Goal: Information Seeking & Learning: Learn about a topic

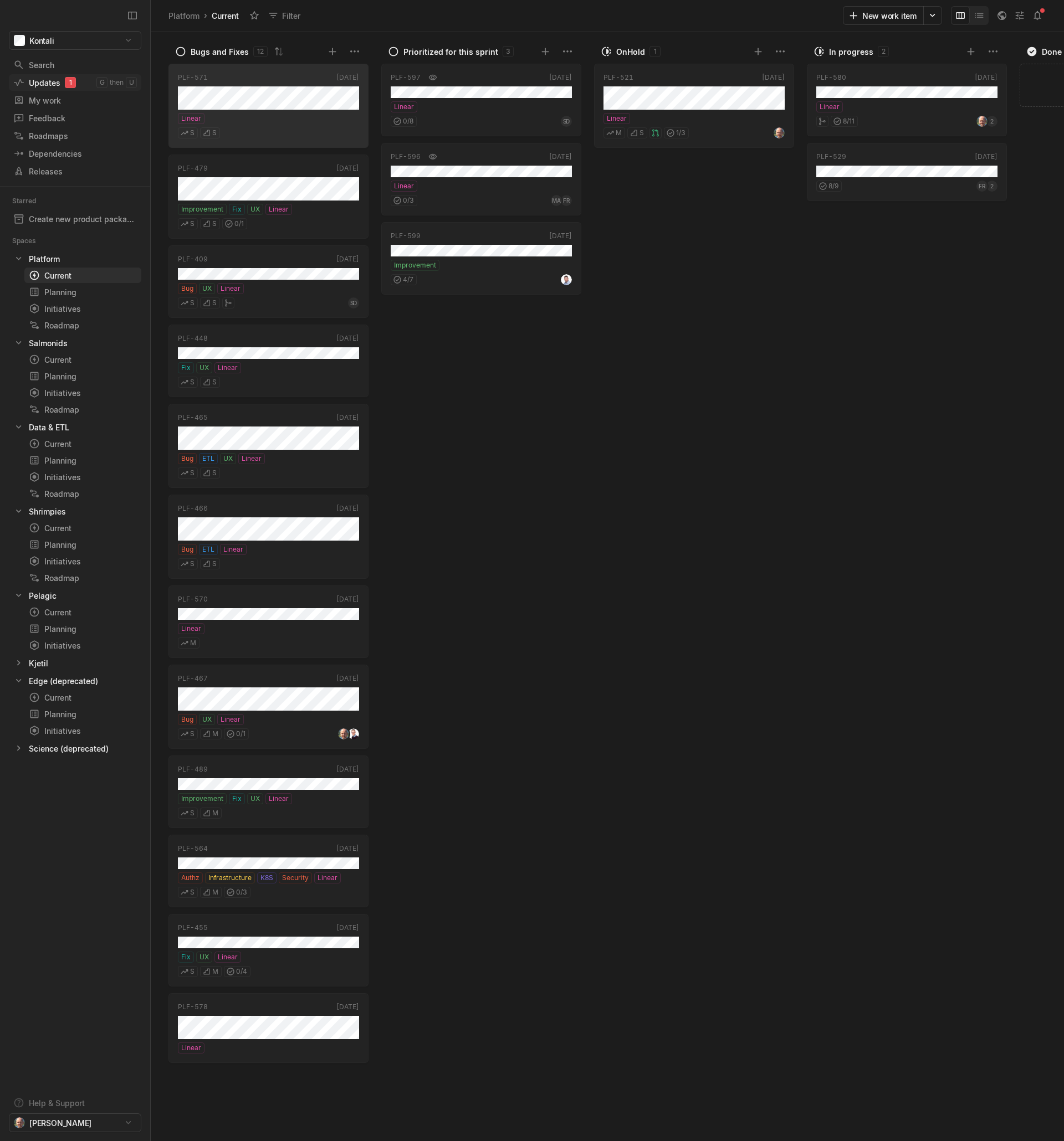
click at [45, 82] on div "Updates 1" at bounding box center [55, 83] width 83 height 11
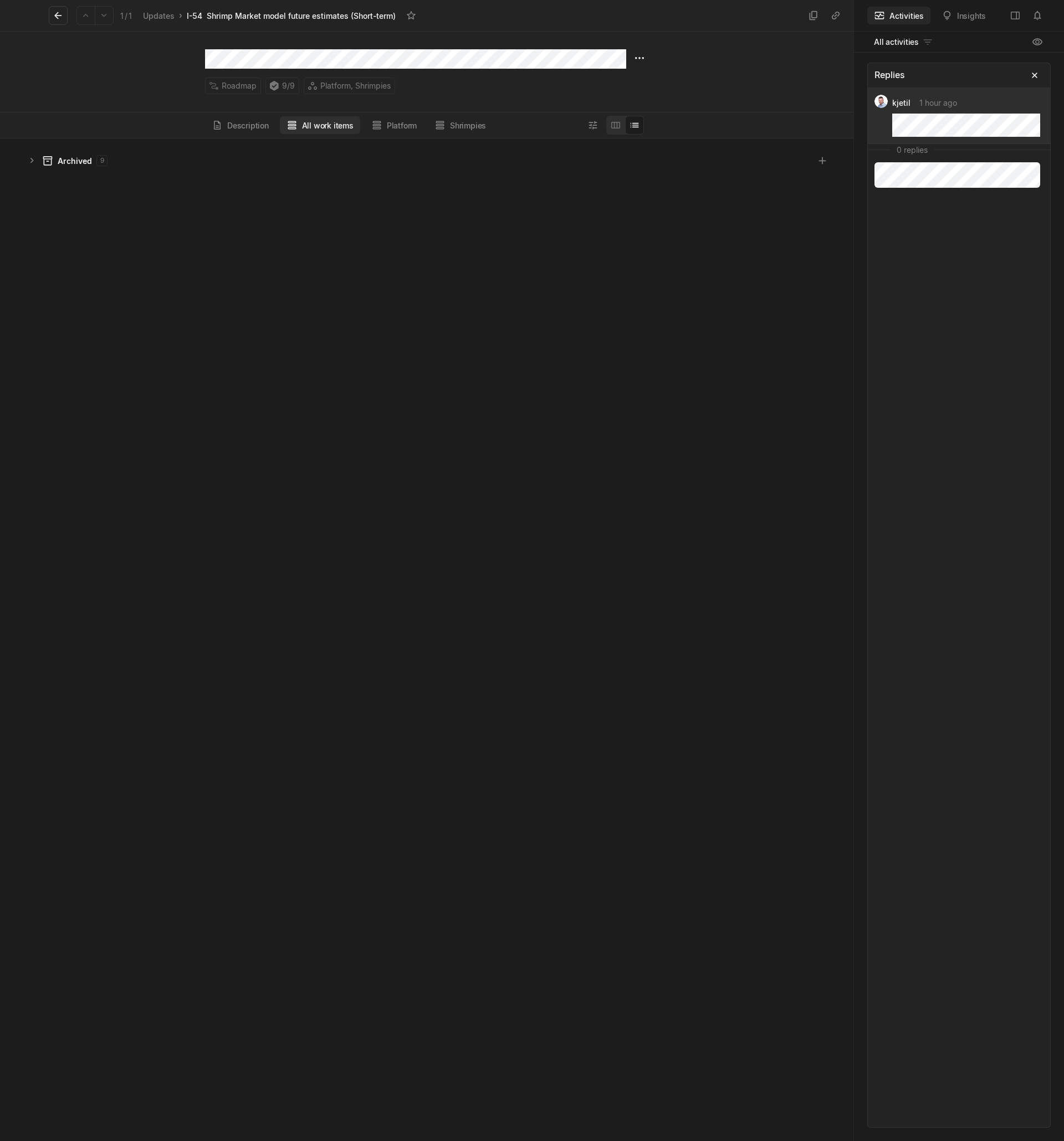
scroll to position [999, 850]
click at [254, 122] on button "Description" at bounding box center [240, 125] width 71 height 18
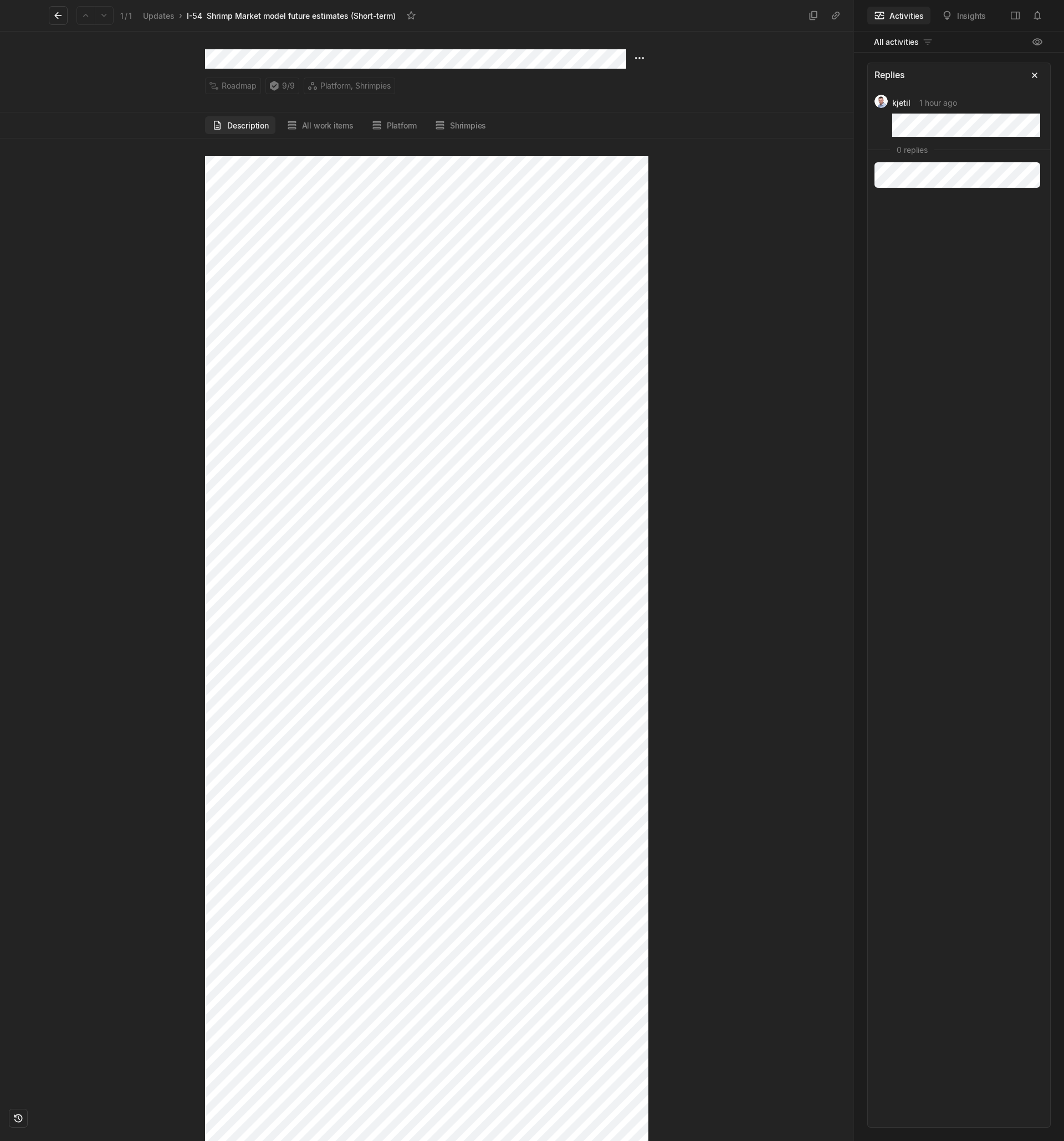
scroll to position [0, 0]
click at [323, 125] on button "All work items" at bounding box center [319, 125] width 80 height 18
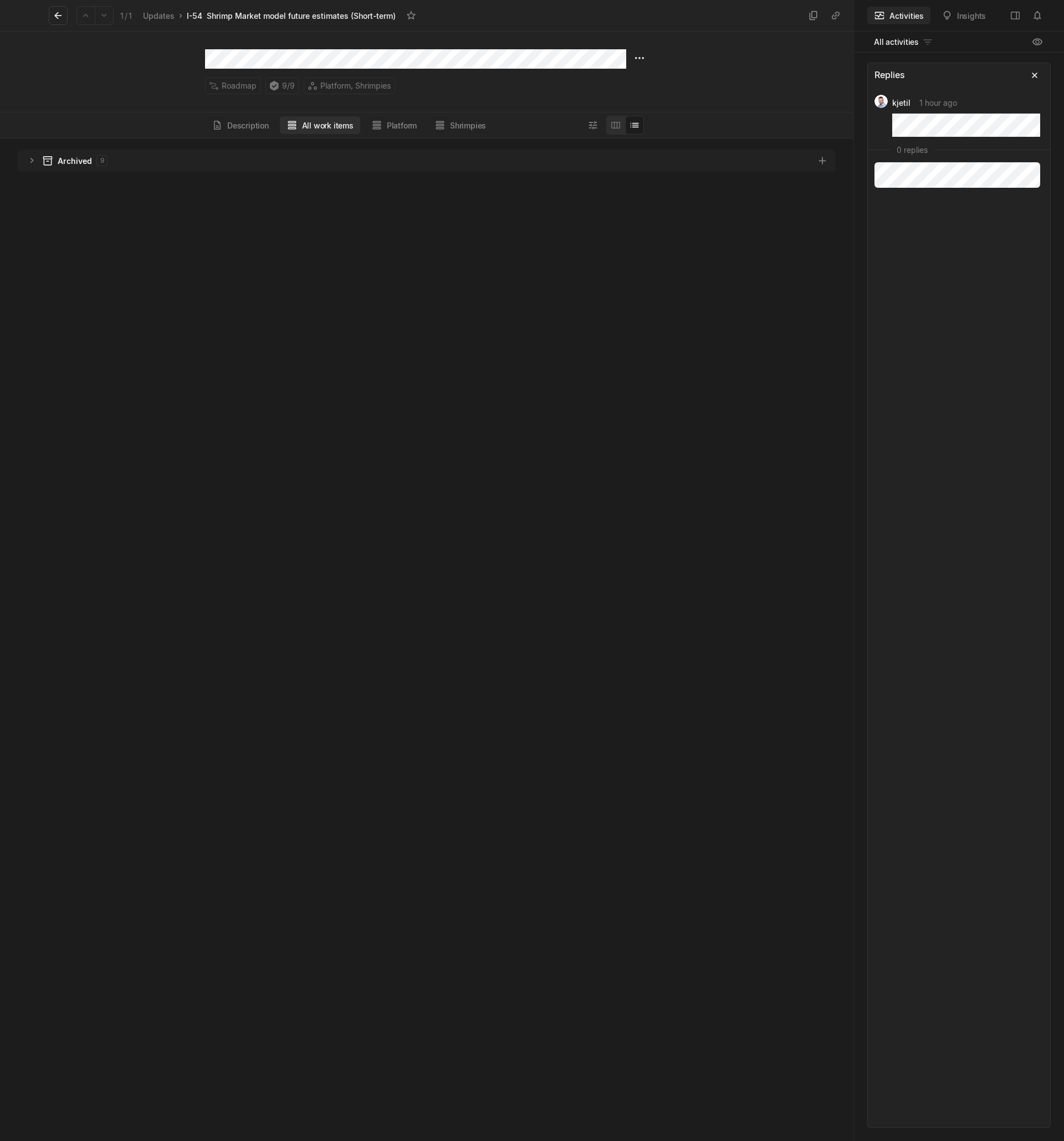
scroll to position [999, 850]
click at [35, 163] on icon "grid" at bounding box center [32, 161] width 11 height 11
